Goal: Information Seeking & Learning: Understand process/instructions

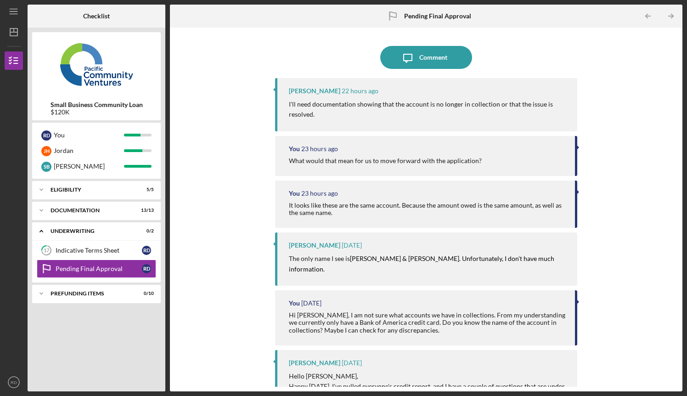
click at [363, 102] on p "I'll need documentation showing that the account is no longer in collection or …" at bounding box center [428, 109] width 279 height 21
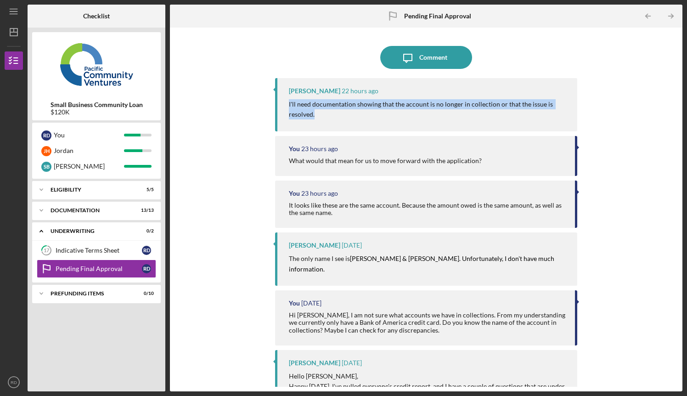
click at [363, 102] on p "I'll need documentation showing that the account is no longer in collection or …" at bounding box center [428, 109] width 279 height 21
click at [363, 112] on p "I'll need documentation showing that the account is no longer in collection or …" at bounding box center [428, 109] width 279 height 21
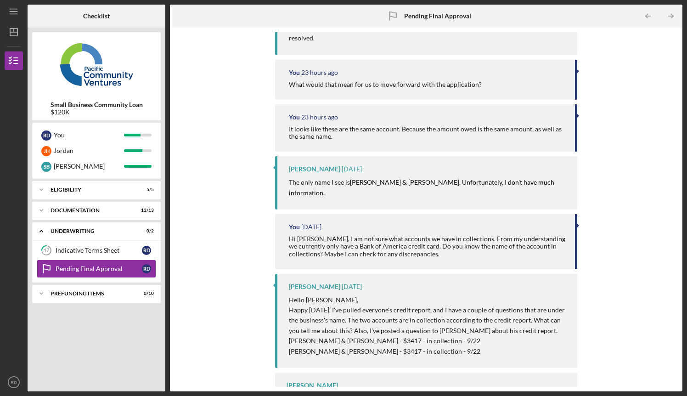
scroll to position [80, 0]
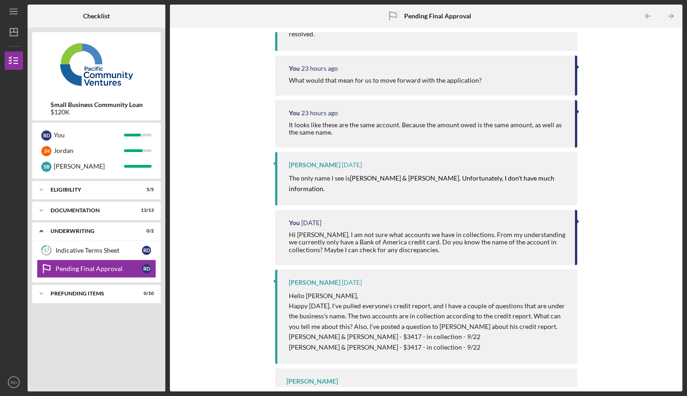
click at [423, 340] on p "[PERSON_NAME] & [PERSON_NAME] - $3417 - in collection - 9/22" at bounding box center [428, 336] width 279 height 10
click at [419, 348] on p "[PERSON_NAME] & [PERSON_NAME] - $3417 - in collection - 9/22" at bounding box center [428, 347] width 279 height 10
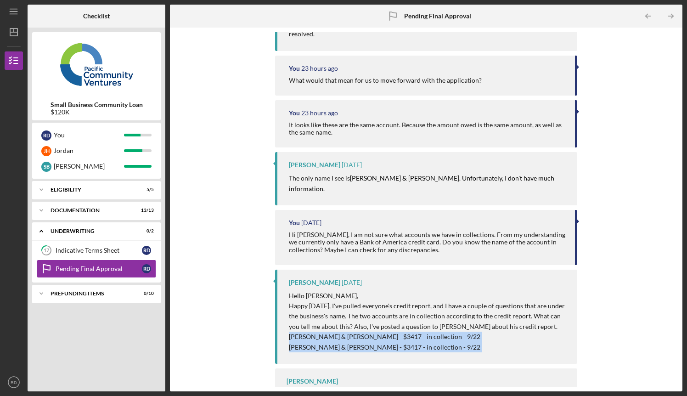
drag, startPoint x: 419, startPoint y: 348, endPoint x: 408, endPoint y: 336, distance: 16.9
click at [408, 336] on div "Hello [PERSON_NAME], Happy [DATE], I've pulled everyone's credit report, and I …" at bounding box center [428, 320] width 279 height 61
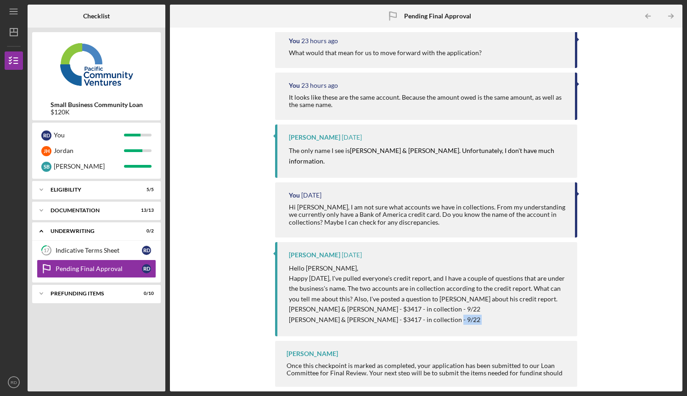
click at [552, 325] on div "[PERSON_NAME] [DATE] Hello [PERSON_NAME], Happy [DATE], I've pulled everyone's …" at bounding box center [426, 289] width 302 height 94
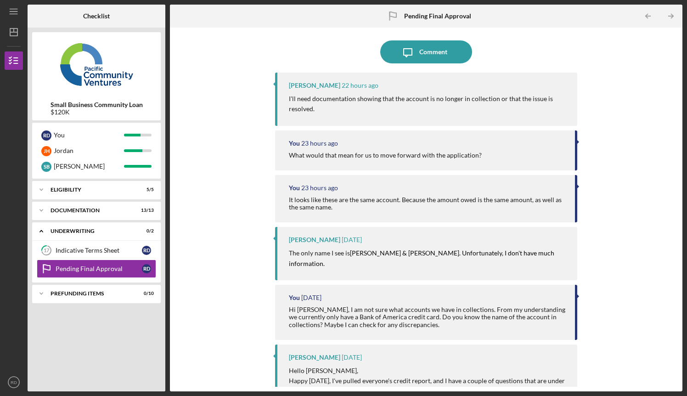
scroll to position [0, 0]
